Goal: Task Accomplishment & Management: Use online tool/utility

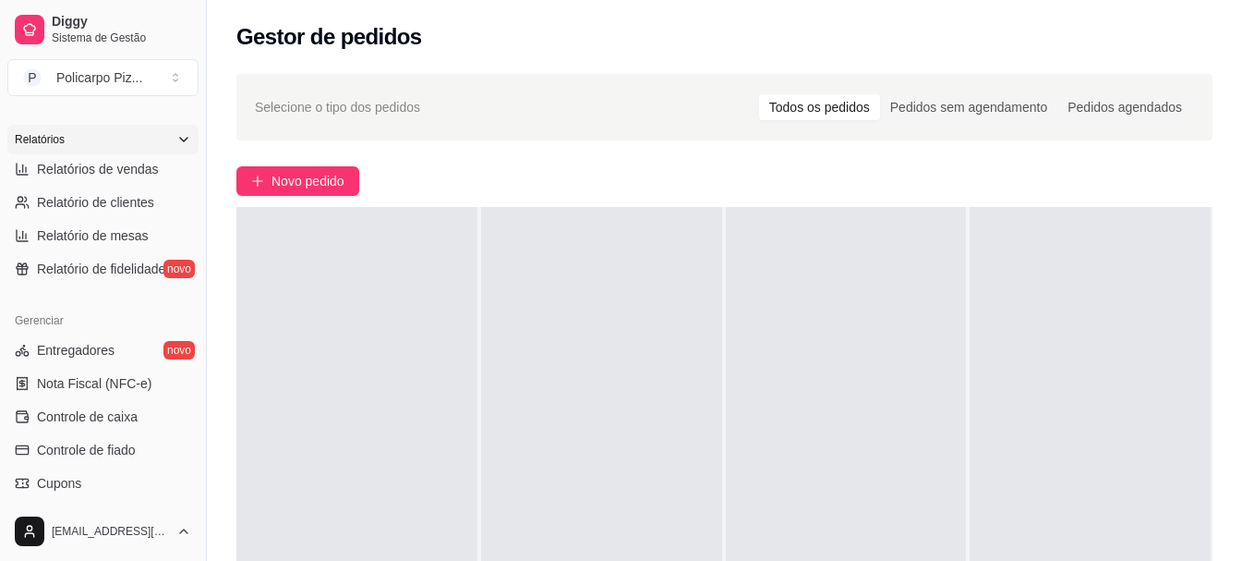
scroll to position [554, 0]
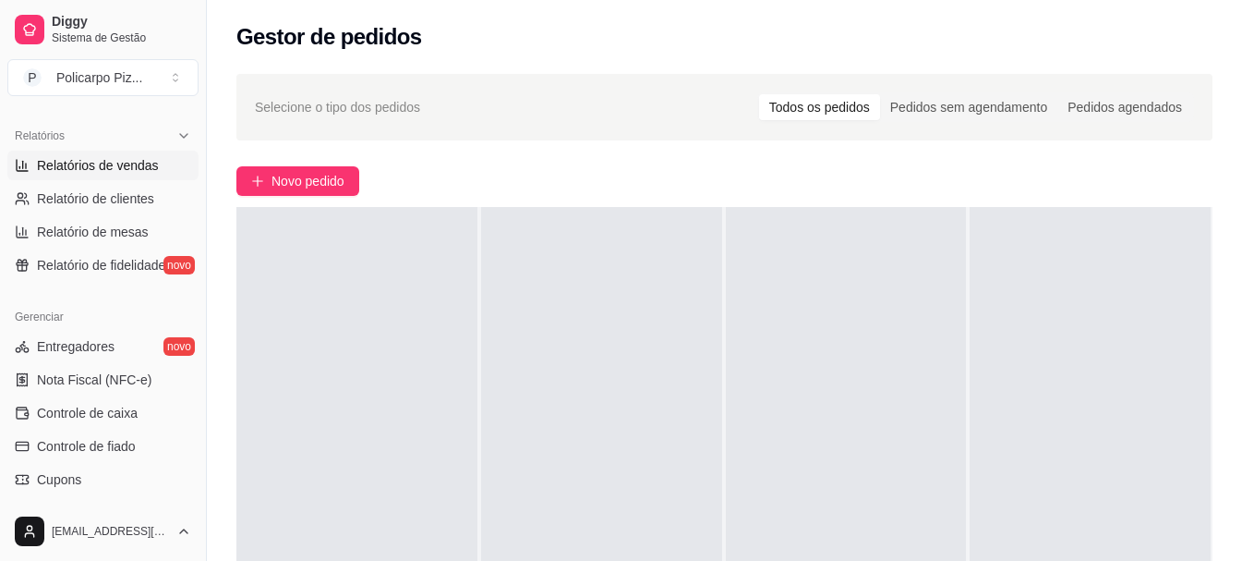
click at [121, 167] on span "Relatórios de vendas" at bounding box center [98, 165] width 122 height 18
select select "ALL"
select select "0"
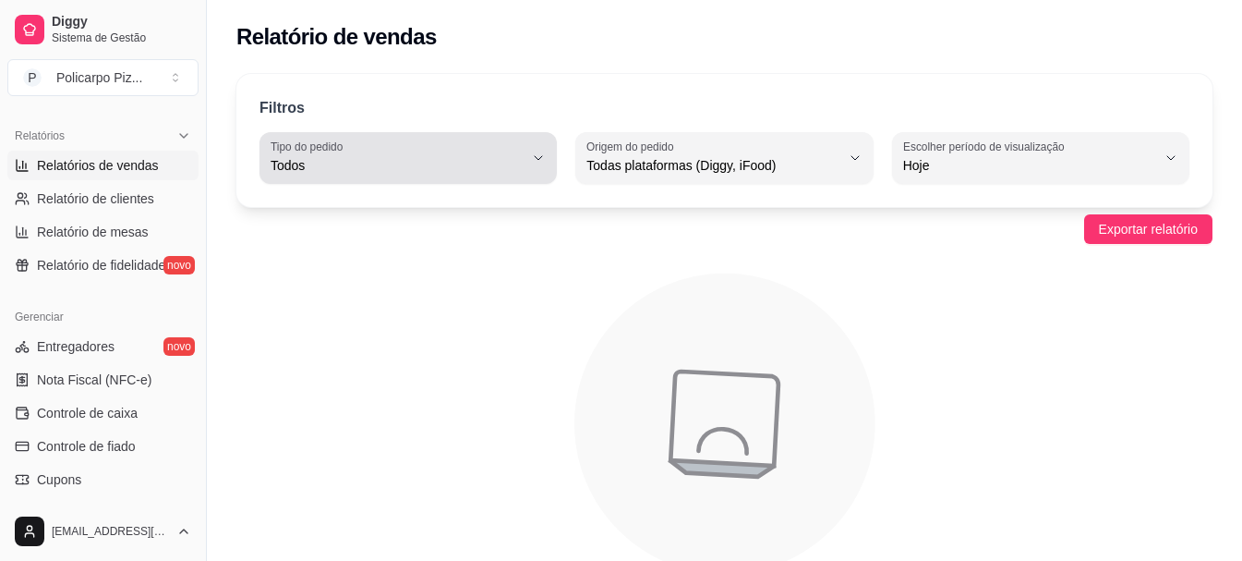
click at [536, 151] on icon "button" at bounding box center [538, 158] width 15 height 15
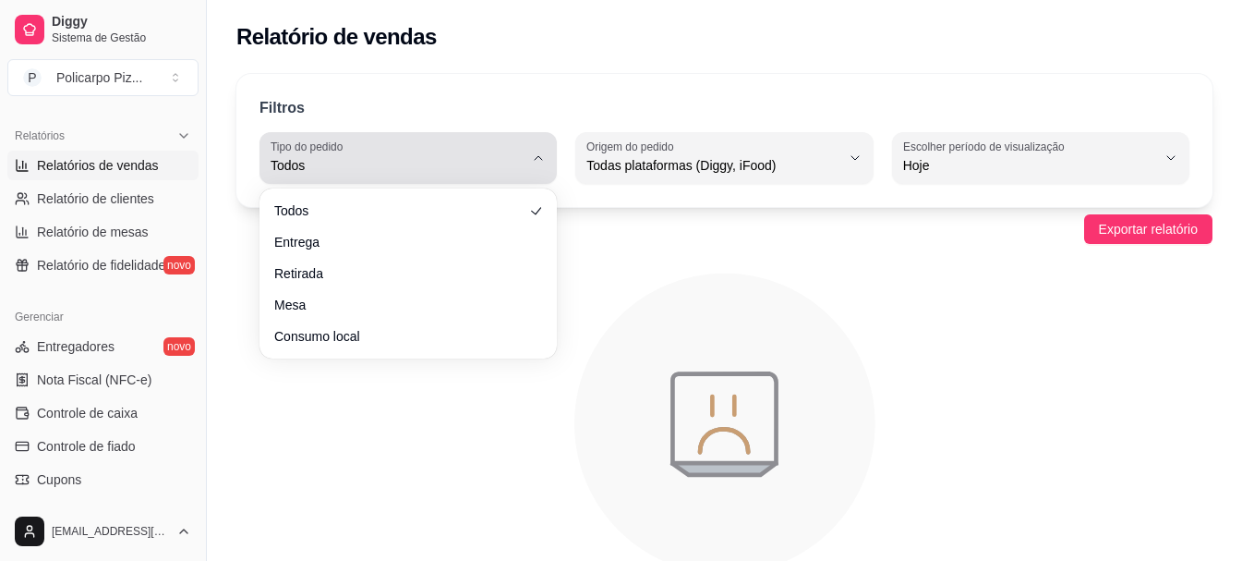
click at [536, 151] on icon "button" at bounding box center [538, 158] width 15 height 15
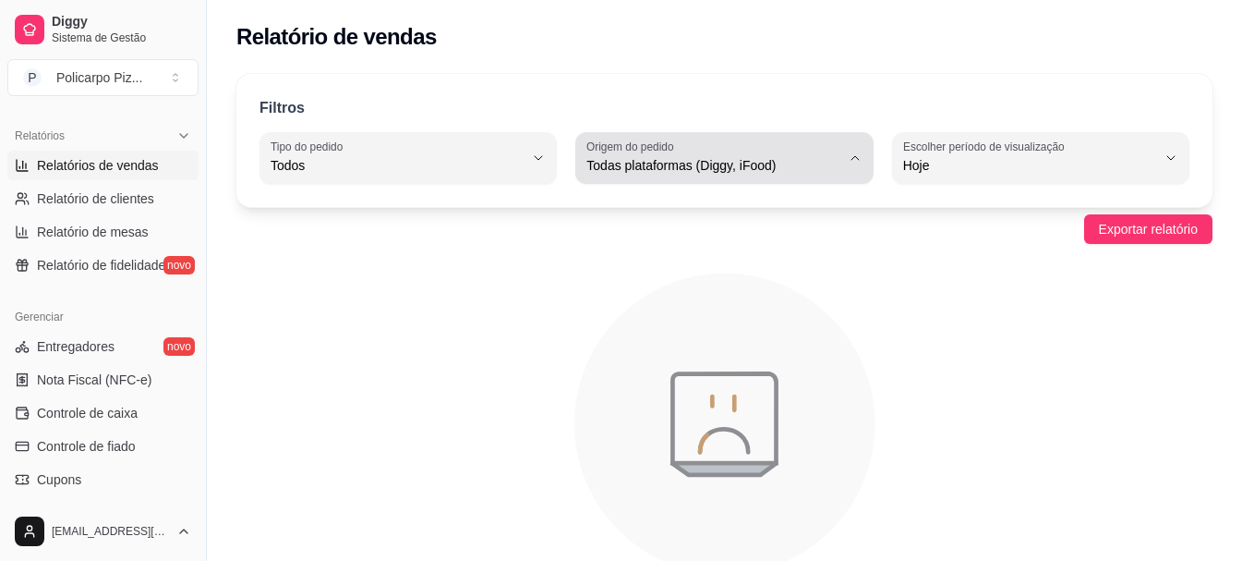
click at [772, 163] on span "Todas plataformas (Diggy, iFood)" at bounding box center [712, 165] width 253 height 18
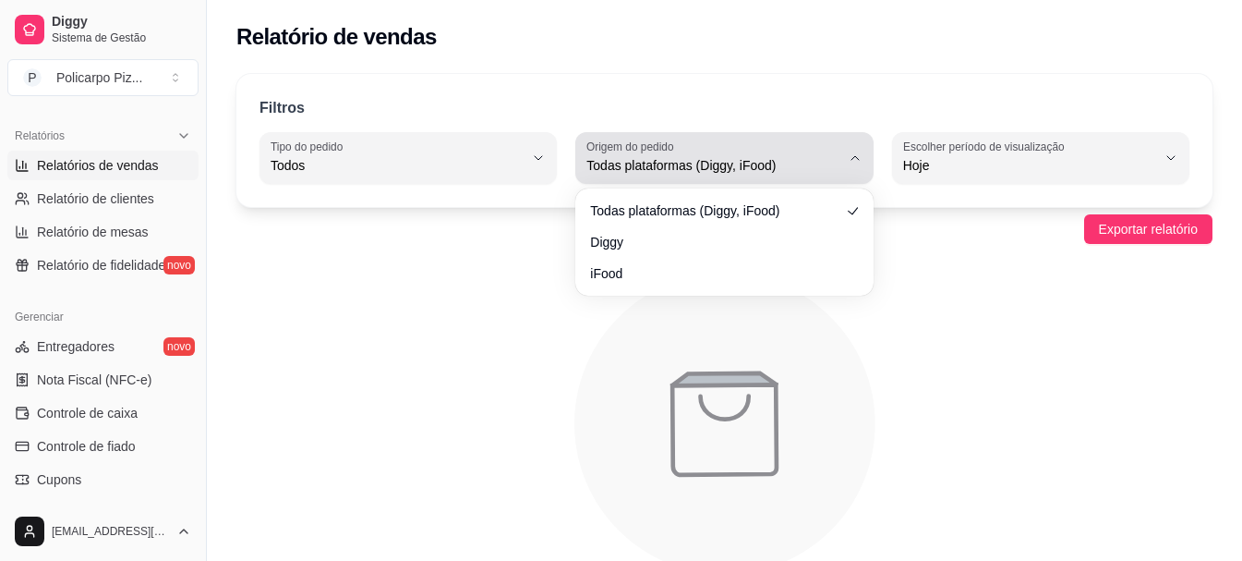
click at [772, 163] on span "Todas plataformas (Diggy, iFood)" at bounding box center [712, 165] width 253 height 18
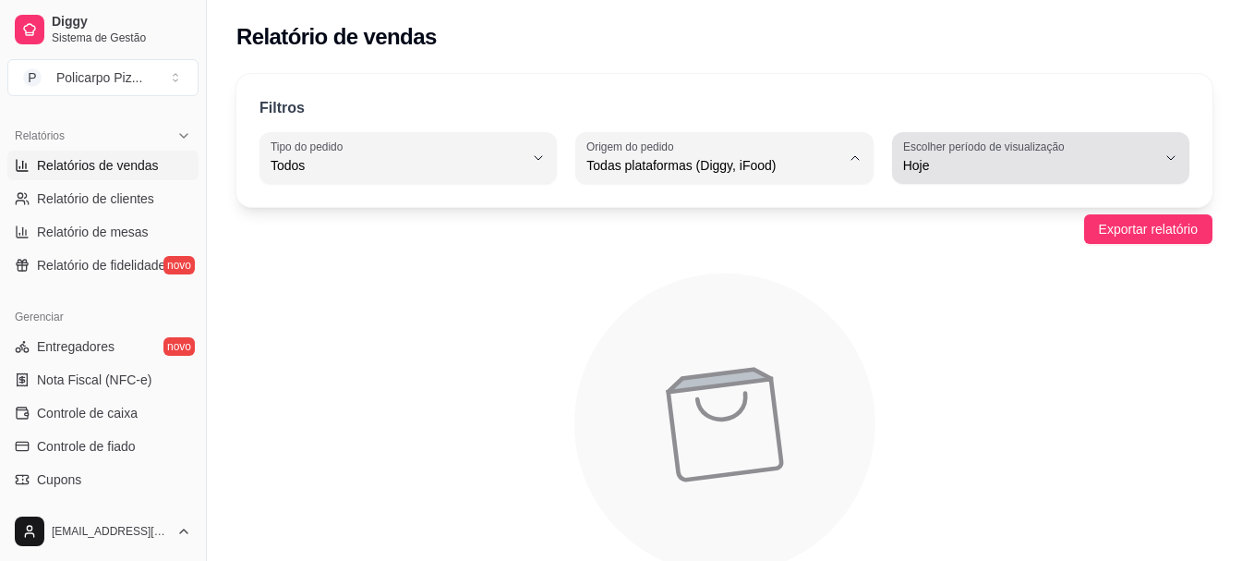
click at [916, 173] on span "Hoje" at bounding box center [1029, 165] width 253 height 18
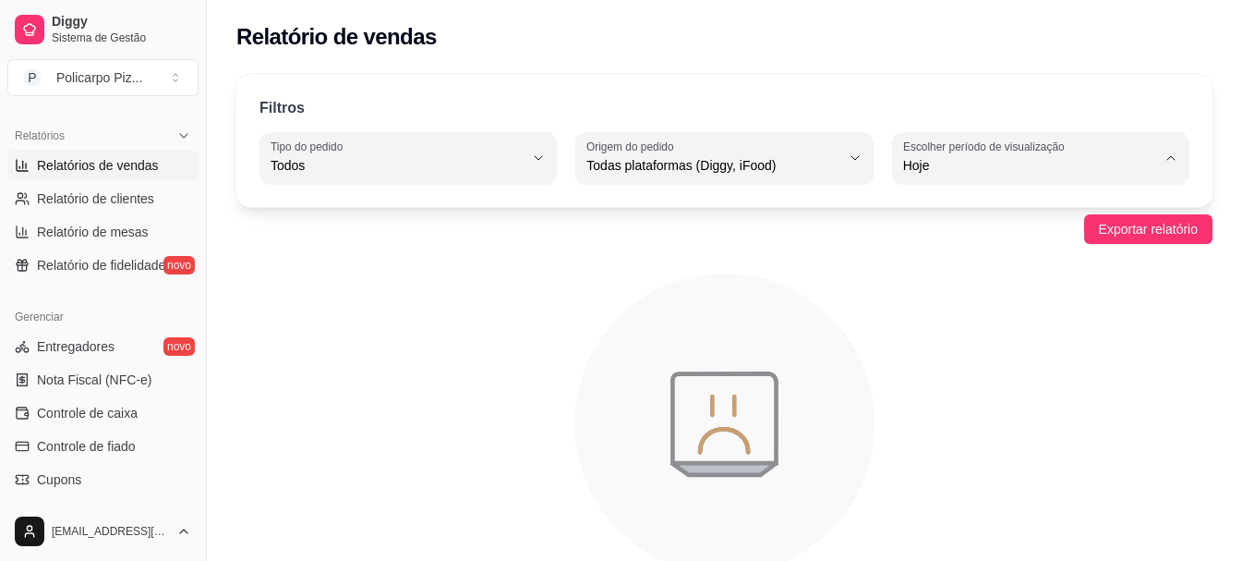
click at [925, 328] on span "30 dias" at bounding box center [1032, 330] width 240 height 18
type input "30"
select select "30"
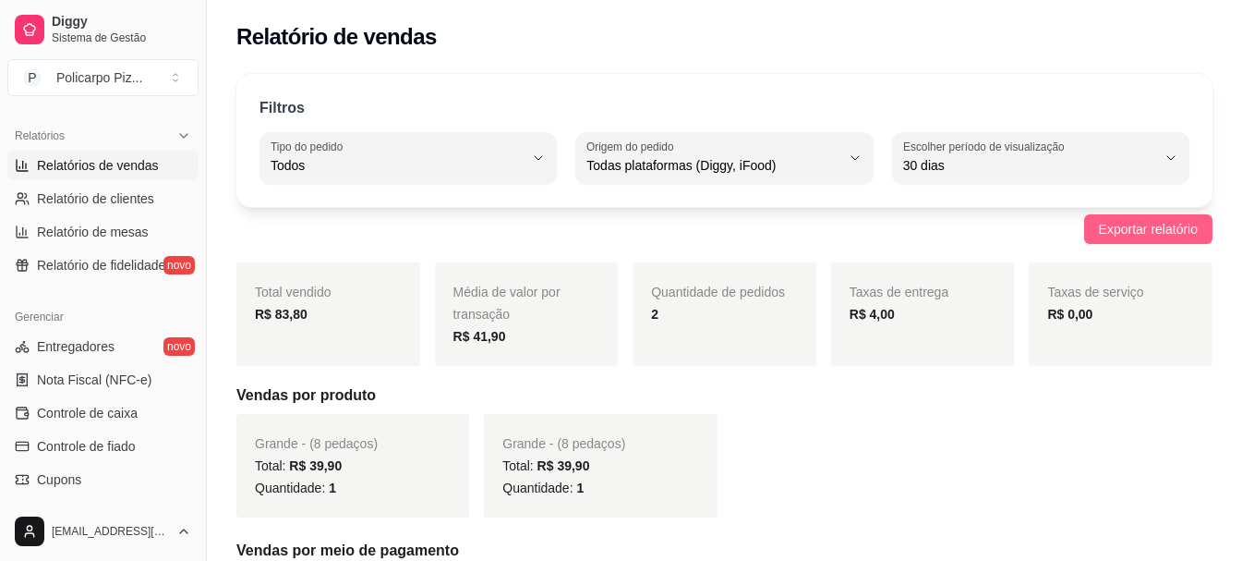
click at [1100, 225] on span "Exportar relatório" at bounding box center [1148, 229] width 99 height 20
click at [176, 141] on icon at bounding box center [183, 135] width 15 height 15
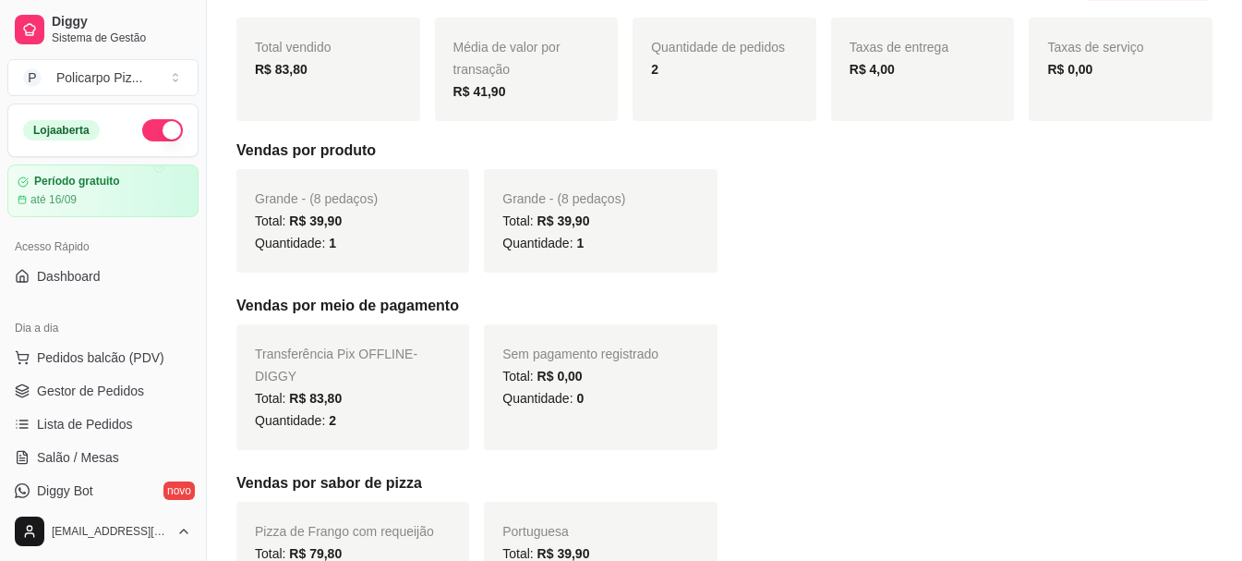
scroll to position [277, 0]
